Goal: Communication & Community: Answer question/provide support

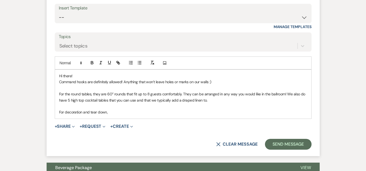
scroll to position [650, 0]
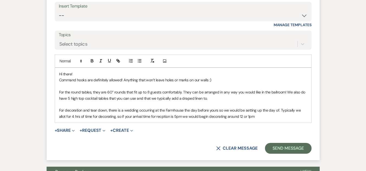
click at [154, 109] on p "For decoration and tear down, there is a wedding occurring at the Farmhouse the…" at bounding box center [183, 113] width 248 height 12
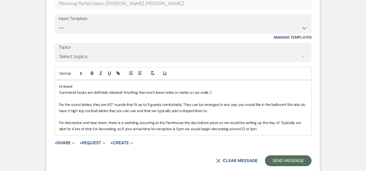
scroll to position [641, 0]
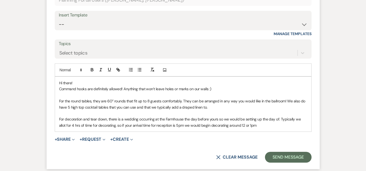
click at [170, 119] on p "For decoration and tear down, there is a wedding occurring at the Farmhouse the…" at bounding box center [183, 122] width 248 height 12
click at [217, 116] on p "For decoration and tear down, there is a wedding occurring at the Farmhouse the…" at bounding box center [183, 122] width 248 height 12
click at [67, 118] on p "For decoration and tear down, there is a wedding occurring at the Farmhouse the…" at bounding box center [183, 122] width 248 height 12
click at [174, 118] on p "For decoration and tear down, there is a wedding occurring at the Farmhouse the…" at bounding box center [183, 122] width 248 height 12
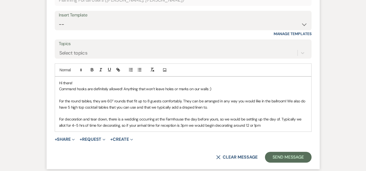
click at [180, 119] on p "For decoration and tear down, there is a wedding occurring at the Farmhouse the…" at bounding box center [183, 122] width 248 height 12
click at [71, 117] on p "For decoration and tear down, there is a wedding occurring at the Farmhouse the…" at bounding box center [183, 122] width 248 height 12
click at [235, 120] on p "For decoration and tear down, there is a wedding occurring at the Farmhouse the…" at bounding box center [183, 122] width 248 height 12
click at [294, 116] on p "For decoration and tear down, there is a wedding occurring at the Farmhouse the…" at bounding box center [183, 122] width 248 height 12
click at [236, 117] on p "For decoration and tear down, there is a wedding occurring at the Farmhouse the…" at bounding box center [183, 122] width 248 height 12
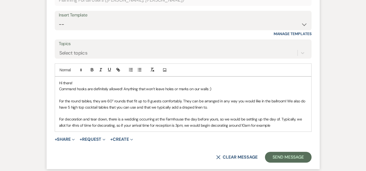
click at [265, 120] on p "For decoration and tear down, there is a wedding occurring at the Farmhouse the…" at bounding box center [183, 122] width 248 height 12
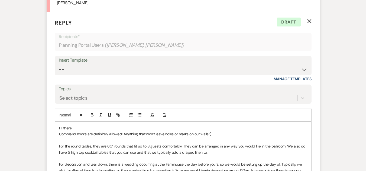
scroll to position [617, 0]
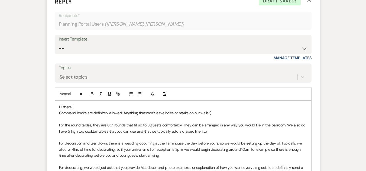
click at [59, 166] on p "For decorating, we would just ask that you provide ALL decor and photo examples…" at bounding box center [183, 171] width 248 height 12
click at [68, 166] on p "For decorating, we would just ask that you provide ALL decor and photo examples…" at bounding box center [183, 171] width 248 height 12
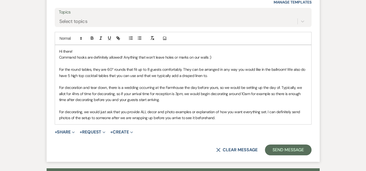
scroll to position [670, 0]
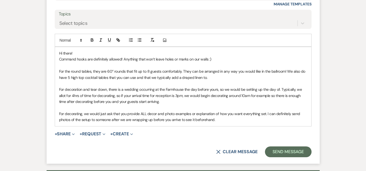
click at [221, 113] on p "For decorating, we would just ask that you provide ALL decor and photo examples…" at bounding box center [183, 117] width 248 height 12
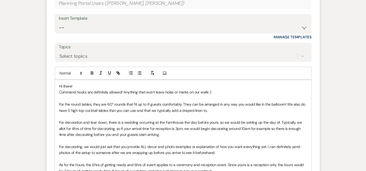
scroll to position [643, 0]
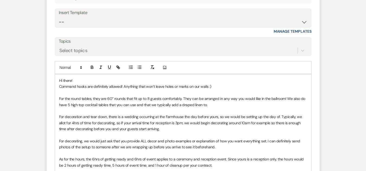
click at [218, 140] on p "For decorating, we would just ask that you provide ALL decor and photo examples…" at bounding box center [183, 144] width 248 height 12
click at [153, 121] on p "For decoration and tear down, there is a wedding occurring at the Farmhouse the…" at bounding box center [183, 123] width 248 height 18
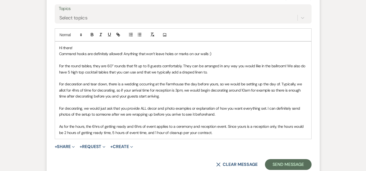
scroll to position [689, 0]
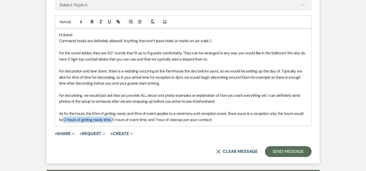
drag, startPoint x: 112, startPoint y: 113, endPoint x: 63, endPoint y: 114, distance: 48.7
click at [63, 114] on p "As for the hours, the 6hrs of getting ready and 6hrs of event applies to a cere…" at bounding box center [183, 117] width 248 height 12
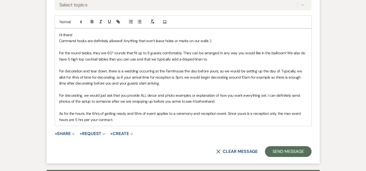
click at [133, 111] on p "As for the hours, the 6hrs of getting ready and 6hrs of event applies to a cere…" at bounding box center [183, 117] width 248 height 12
click at [150, 111] on p "As for the hours, the 6hrs of getting ready + 6hrs of event applies to a ceremo…" at bounding box center [183, 117] width 248 height 12
click at [293, 111] on p "As for the hours, the 6hrs of getting ready + 6hrs of event time applies to a c…" at bounding box center [183, 117] width 248 height 12
click at [203, 111] on p "As for the hours, the 6hrs of getting ready + 6hrs of event time applies to a c…" at bounding box center [183, 117] width 248 height 12
click at [293, 114] on p "As for the hours, the 6hrs of getting ready + 6hrs of event time applies to a c…" at bounding box center [183, 117] width 248 height 12
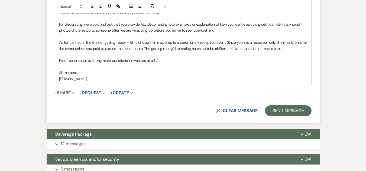
scroll to position [770, 0]
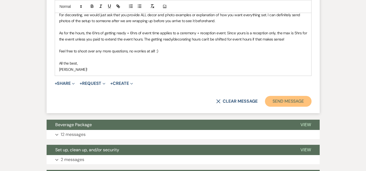
click at [300, 97] on button "Send Message" at bounding box center [288, 101] width 46 height 11
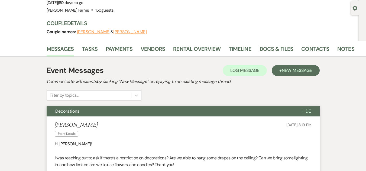
scroll to position [0, 0]
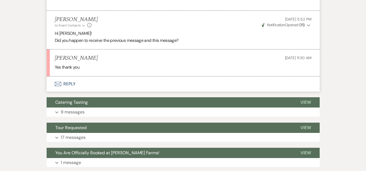
scroll to position [337, 0]
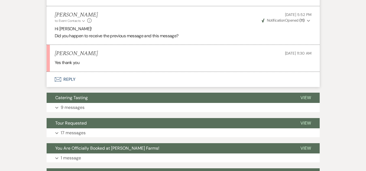
click at [67, 76] on button "Envelope Reply" at bounding box center [183, 79] width 273 height 15
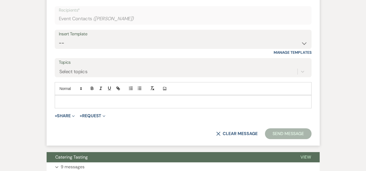
scroll to position [432, 0]
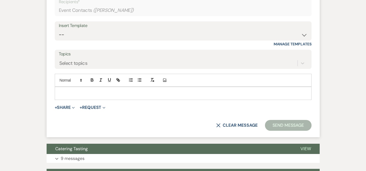
click at [153, 95] on p at bounding box center [183, 93] width 248 height 6
click at [234, 126] on button "X Clear message" at bounding box center [236, 125] width 41 height 4
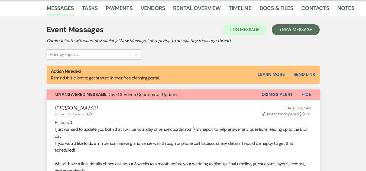
scroll to position [116, 0]
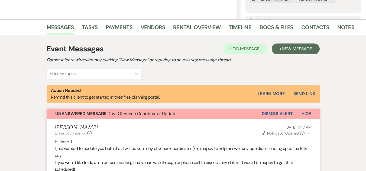
click at [283, 113] on button "Dismiss Alert" at bounding box center [276, 114] width 31 height 10
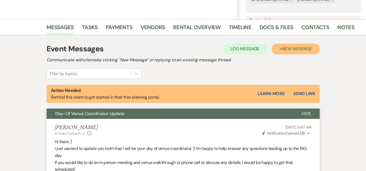
click at [291, 49] on span "New Message" at bounding box center [296, 49] width 30 height 6
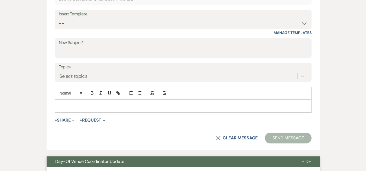
scroll to position [285, 0]
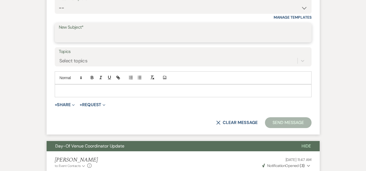
click at [84, 37] on input "New Subject*" at bounding box center [183, 36] width 248 height 11
type input "Beverage Package"
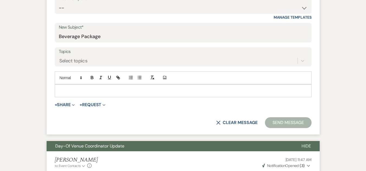
click at [75, 85] on div at bounding box center [183, 91] width 256 height 12
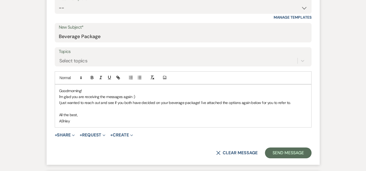
click at [63, 121] on p "AShley" at bounding box center [183, 121] width 248 height 6
click at [74, 134] on icon "Expand" at bounding box center [73, 135] width 3 height 3
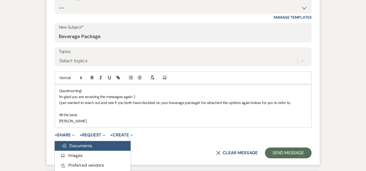
click at [79, 146] on span "Doc Upload Documents" at bounding box center [76, 146] width 31 height 6
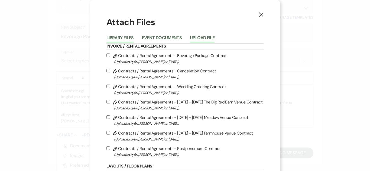
click at [199, 39] on button "Upload File" at bounding box center [202, 40] width 25 height 8
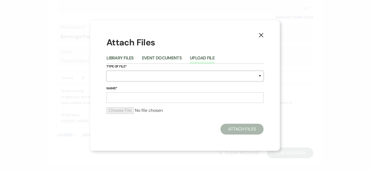
click at [146, 80] on select "Special Event Insurance Vendor Certificate of Insurance Contracts / Rental Agre…" at bounding box center [184, 76] width 157 height 11
select select "57"
click at [106, 71] on select "Special Event Insurance Vendor Certificate of Insurance Contracts / Rental Agre…" at bounding box center [184, 76] width 157 height 11
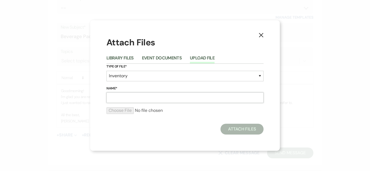
click at [115, 95] on input "Name*" at bounding box center [184, 98] width 157 height 11
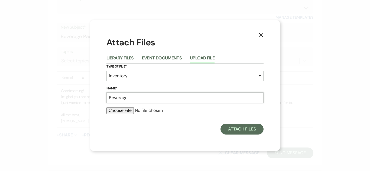
type input "Beverage Packages"
click at [125, 112] on input "file" at bounding box center [184, 110] width 157 height 6
type input "C:\fakepath\2025 Bar Packages.pdf"
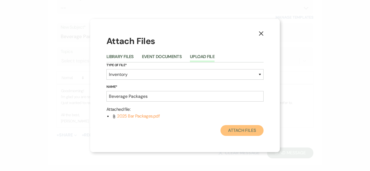
click at [245, 130] on button "Attach Files" at bounding box center [241, 130] width 43 height 11
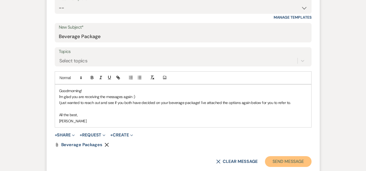
click at [287, 165] on button "Send Message" at bounding box center [288, 161] width 46 height 11
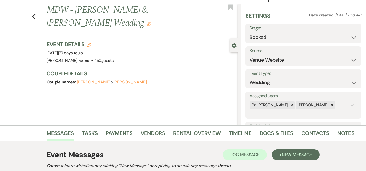
scroll to position [0, 0]
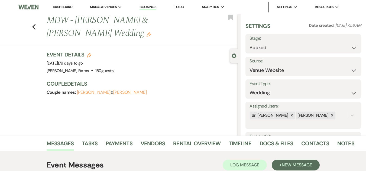
click at [62, 5] on link "Dashboard" at bounding box center [62, 7] width 19 height 5
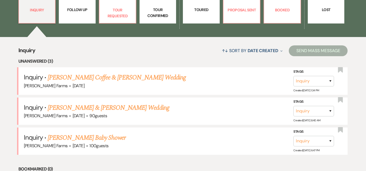
scroll to position [176, 0]
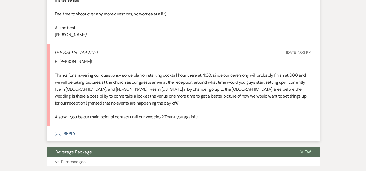
scroll to position [739, 0]
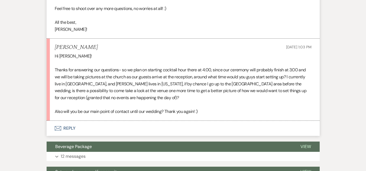
click at [61, 123] on button "Envelope Reply" at bounding box center [183, 128] width 273 height 15
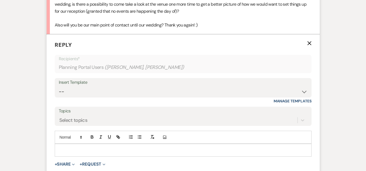
scroll to position [843, 0]
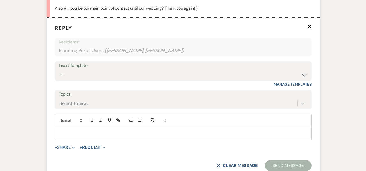
click at [153, 131] on div at bounding box center [183, 133] width 256 height 12
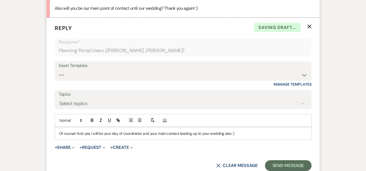
click at [117, 131] on p "Of course! And yes, I will be your day of coordinator and your main contact lea…" at bounding box center [183, 134] width 248 height 6
click at [246, 131] on p "Of course! And yes, I will be your Day Of Venue Coordinator and your main conta…" at bounding box center [183, 134] width 248 height 6
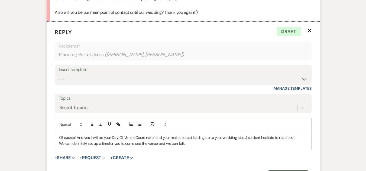
scroll to position [841, 0]
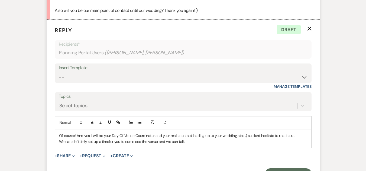
click at [110, 139] on p "We can definitely set up a timefor you to come see the venue and we can talk" at bounding box center [183, 142] width 248 height 6
click at [160, 139] on p "We can definitely set up a time for you to come see the venue and we can talk" at bounding box center [183, 142] width 248 height 6
click at [194, 139] on p "We can definitely set up a time for you to come see the venue again and we can …" at bounding box center [183, 142] width 248 height 6
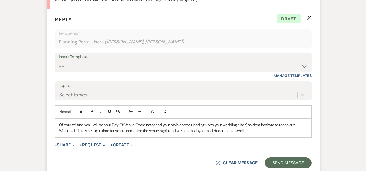
scroll to position [853, 0]
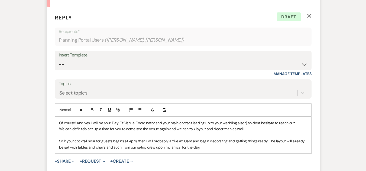
click at [168, 138] on p "So if your cocktail hour for guests begins at 4pm, then I will probably arrive …" at bounding box center [183, 144] width 248 height 12
click at [222, 140] on p "So if your cocktail hour for guests begins at 4pm, then I will probably still a…" at bounding box center [183, 144] width 248 height 12
click at [62, 138] on p "So if your cocktail hour for guests begins at 4pm, then I will probably still a…" at bounding box center [183, 144] width 248 height 12
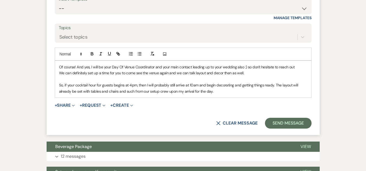
scroll to position [912, 0]
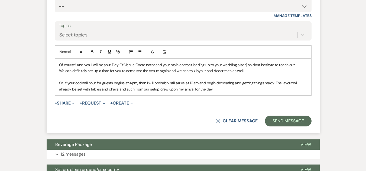
click at [252, 68] on p "We can definitely set up a time for you to come see the venue again and we can …" at bounding box center [183, 71] width 248 height 6
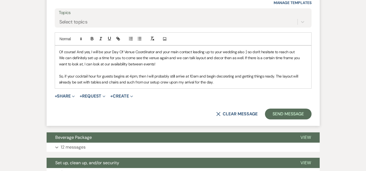
scroll to position [933, 0]
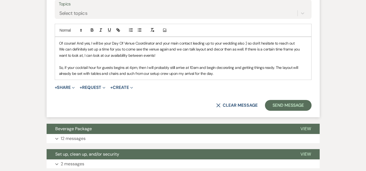
click at [221, 69] on p "So, if your cocktail hour for guests begins at 4pm, then I will probably still …" at bounding box center [183, 71] width 248 height 12
click at [295, 100] on button "Send Message" at bounding box center [288, 105] width 46 height 11
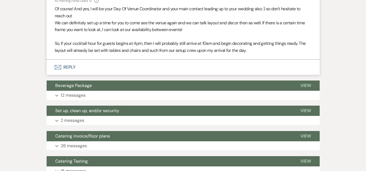
scroll to position [868, 0]
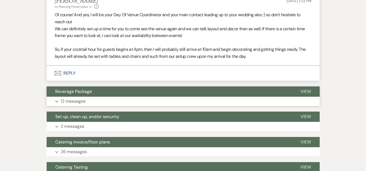
click at [157, 97] on button "Expand 12 messages" at bounding box center [183, 101] width 273 height 9
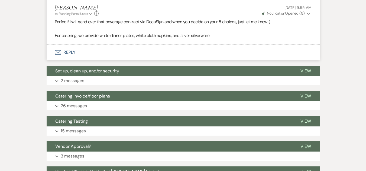
scroll to position [1467, 0]
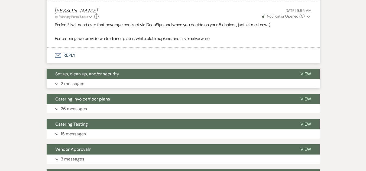
click at [202, 79] on button "Expand 2 messages" at bounding box center [183, 83] width 273 height 9
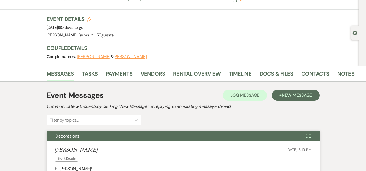
scroll to position [0, 0]
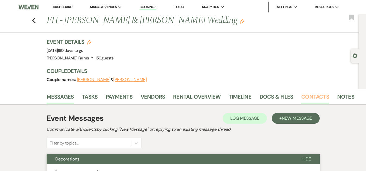
click at [311, 95] on link "Contacts" at bounding box center [315, 99] width 28 height 12
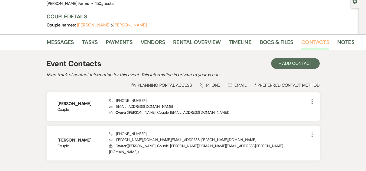
scroll to position [55, 0]
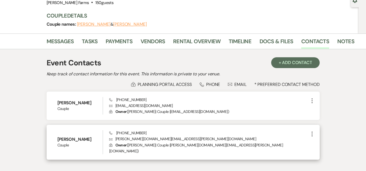
click at [129, 141] on p "Envelope [PERSON_NAME][DOMAIN_NAME][EMAIL_ADDRESS][PERSON_NAME][DOMAIN_NAME]" at bounding box center [208, 139] width 199 height 6
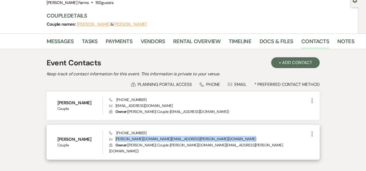
click at [129, 141] on p "Envelope [PERSON_NAME][DOMAIN_NAME][EMAIL_ADDRESS][PERSON_NAME][DOMAIN_NAME]" at bounding box center [208, 139] width 199 height 6
copy p "[PERSON_NAME][DOMAIN_NAME][EMAIL_ADDRESS][PERSON_NAME][DOMAIN_NAME]"
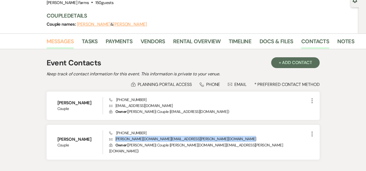
click at [58, 42] on link "Messages" at bounding box center [60, 43] width 27 height 12
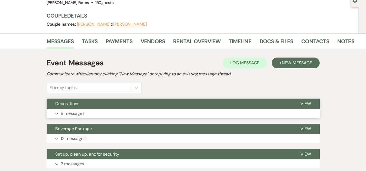
click at [236, 113] on button "Expand 8 messages" at bounding box center [183, 113] width 273 height 9
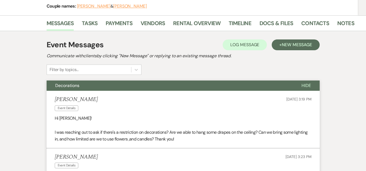
scroll to position [46, 0]
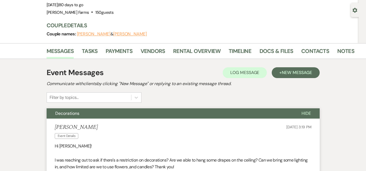
click at [298, 54] on li "Docs & Files" at bounding box center [280, 52] width 42 height 13
click at [306, 52] on link "Contacts" at bounding box center [315, 53] width 28 height 12
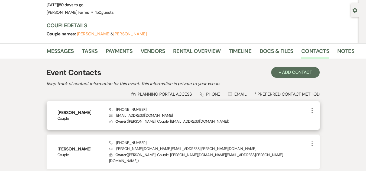
click at [130, 116] on p "Envelope [EMAIL_ADDRESS][DOMAIN_NAME]" at bounding box center [208, 116] width 199 height 6
copy p "[EMAIL_ADDRESS][DOMAIN_NAME]"
click at [129, 112] on span "Phone [PHONE_NUMBER]" at bounding box center [127, 109] width 37 height 5
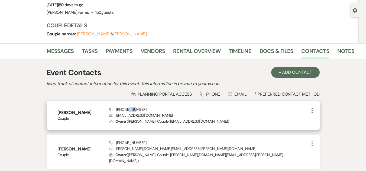
click at [129, 112] on span "Phone [PHONE_NUMBER]" at bounding box center [127, 109] width 37 height 5
copy span "[PHONE_NUMBER]"
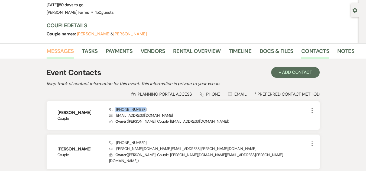
click at [52, 52] on link "Messages" at bounding box center [60, 53] width 27 height 12
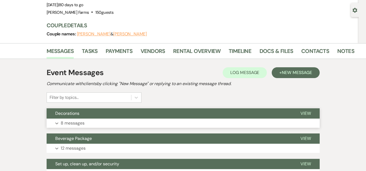
click at [73, 119] on button "Expand 8 messages" at bounding box center [183, 123] width 273 height 9
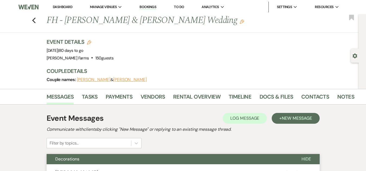
click at [71, 5] on link "Dashboard" at bounding box center [62, 7] width 19 height 5
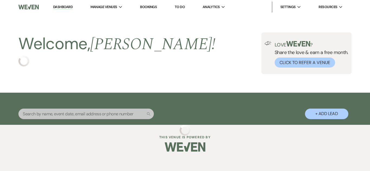
click at [94, 115] on input "text" at bounding box center [85, 114] width 135 height 11
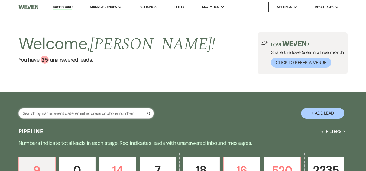
click at [86, 114] on input "text" at bounding box center [85, 113] width 135 height 11
type input "[PERSON_NAME]"
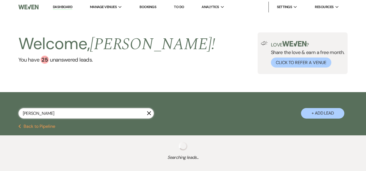
select select "8"
select select "5"
select select "8"
select select "1"
select select "8"
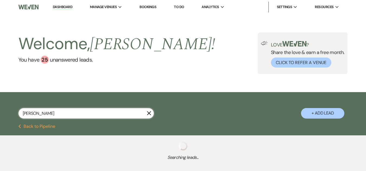
select select "8"
select select "11"
select select "8"
select select "1"
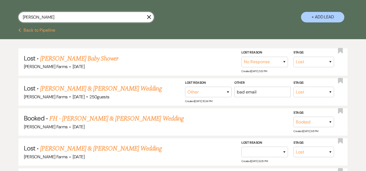
scroll to position [102, 0]
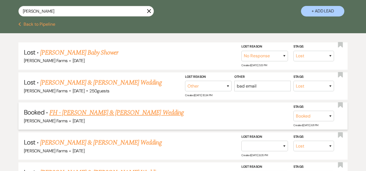
click at [133, 113] on link "FH - [PERSON_NAME] & [PERSON_NAME] Wedding" at bounding box center [116, 113] width 134 height 10
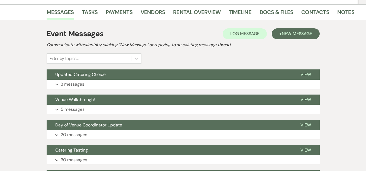
scroll to position [103, 0]
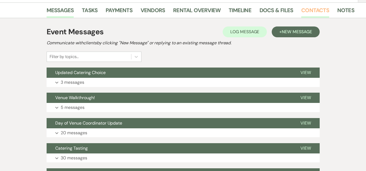
click at [310, 11] on link "Contacts" at bounding box center [315, 12] width 28 height 12
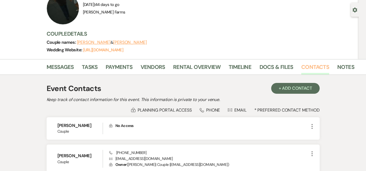
scroll to position [58, 0]
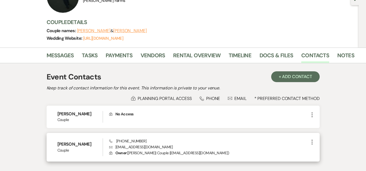
click at [127, 148] on p "Envelope [EMAIL_ADDRESS][DOMAIN_NAME]" at bounding box center [208, 147] width 199 height 6
copy p "[EMAIL_ADDRESS][DOMAIN_NAME]"
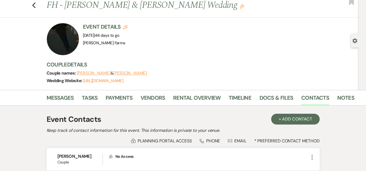
scroll to position [0, 0]
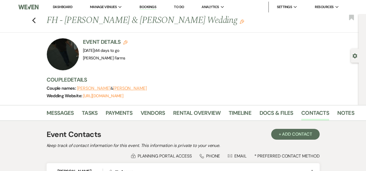
click at [69, 5] on link "Dashboard" at bounding box center [62, 7] width 19 height 5
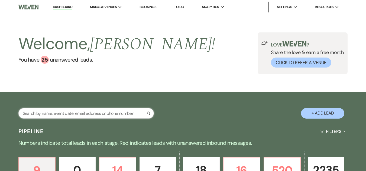
click at [83, 114] on input "text" at bounding box center [85, 113] width 135 height 11
type input "[PERSON_NAME]"
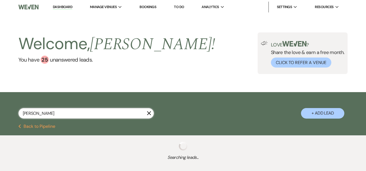
select select "8"
select select "5"
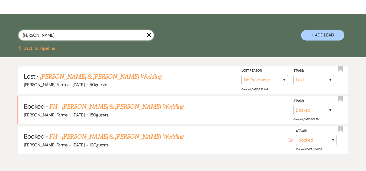
scroll to position [85, 0]
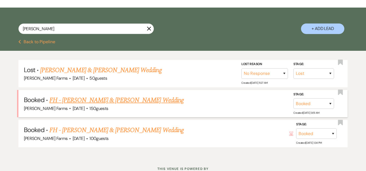
click at [131, 99] on link "FH - [PERSON_NAME] & [PERSON_NAME] Wedding" at bounding box center [116, 101] width 134 height 10
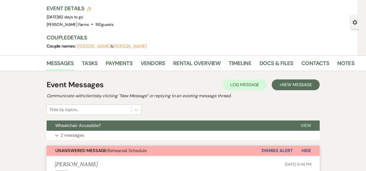
scroll to position [20, 0]
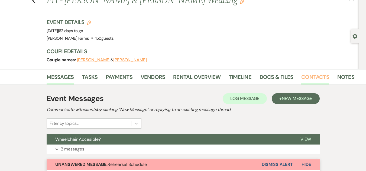
click at [315, 79] on link "Contacts" at bounding box center [315, 79] width 28 height 12
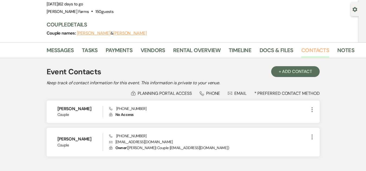
scroll to position [52, 0]
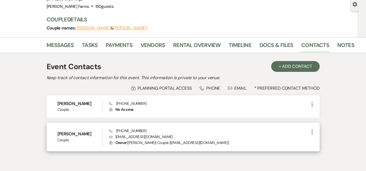
click at [136, 140] on p "Envelope [EMAIL_ADDRESS][DOMAIN_NAME]" at bounding box center [208, 137] width 199 height 6
click at [135, 137] on p "Envelope [EMAIL_ADDRESS][DOMAIN_NAME]" at bounding box center [208, 137] width 199 height 6
copy p "[EMAIL_ADDRESS][DOMAIN_NAME]"
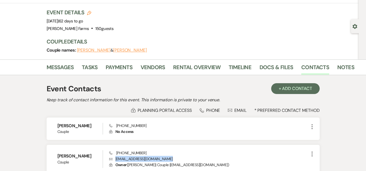
scroll to position [26, 0]
